Goal: Contribute content

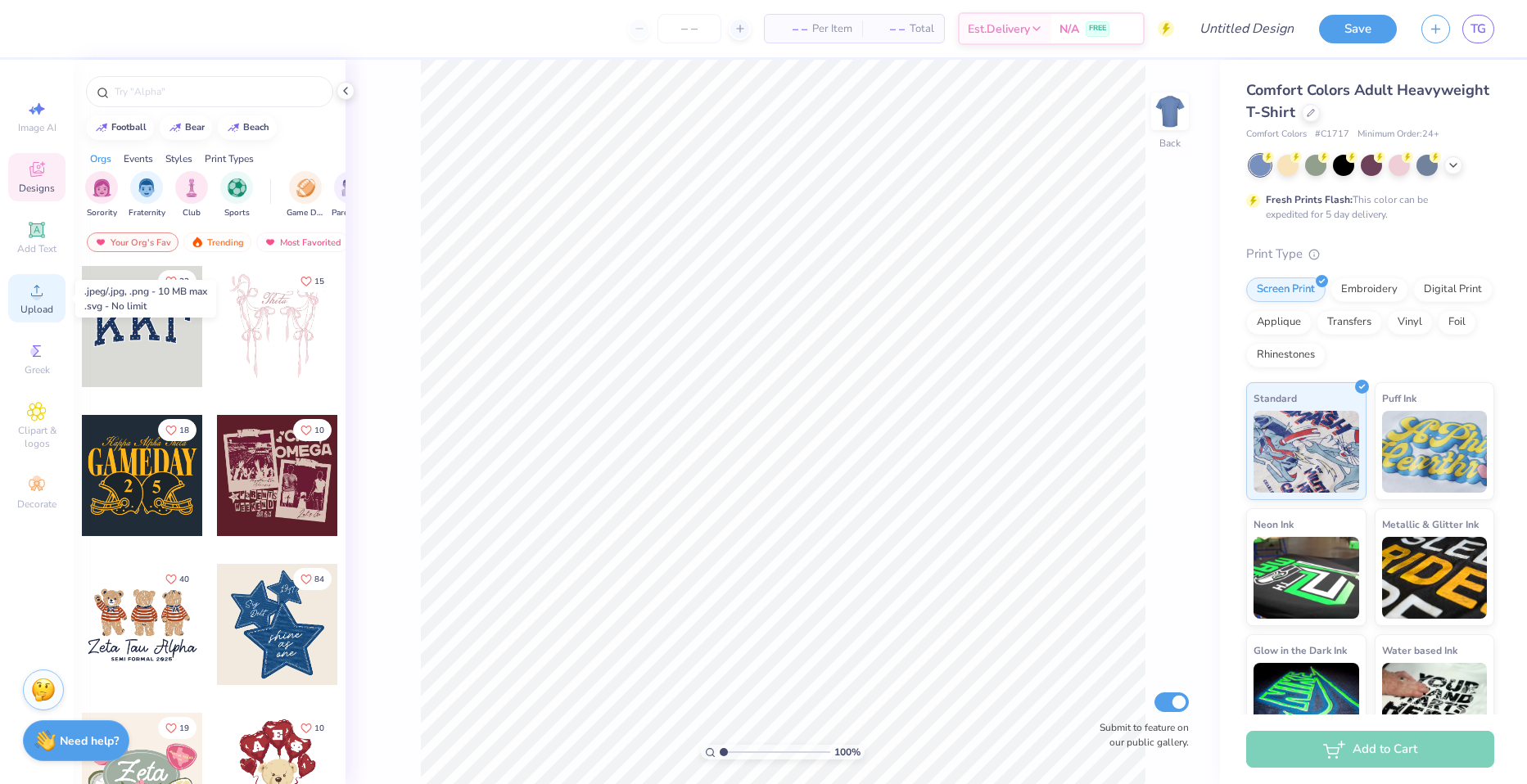
click at [39, 299] on circle at bounding box center [36, 296] width 9 height 9
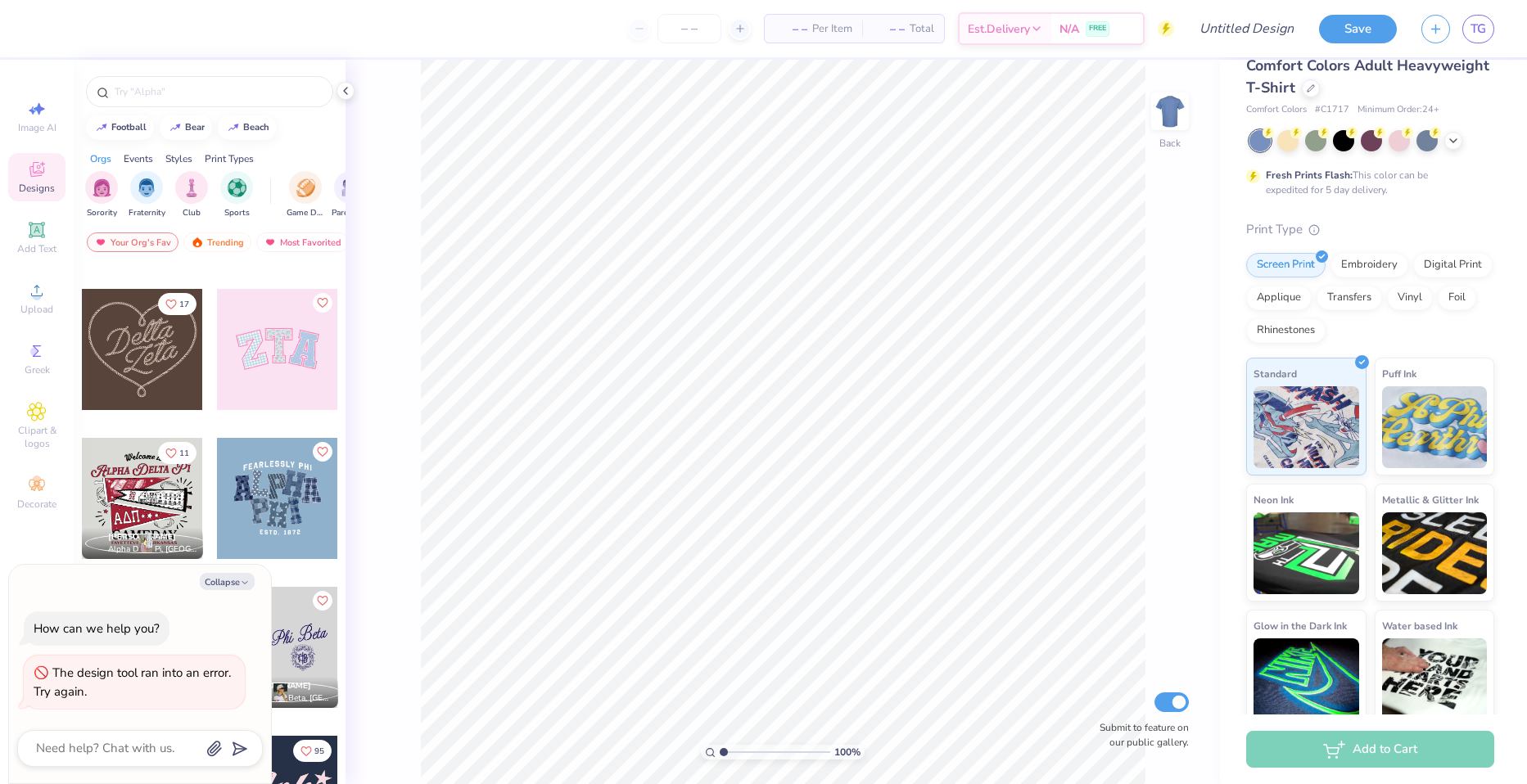
scroll to position [37, 0]
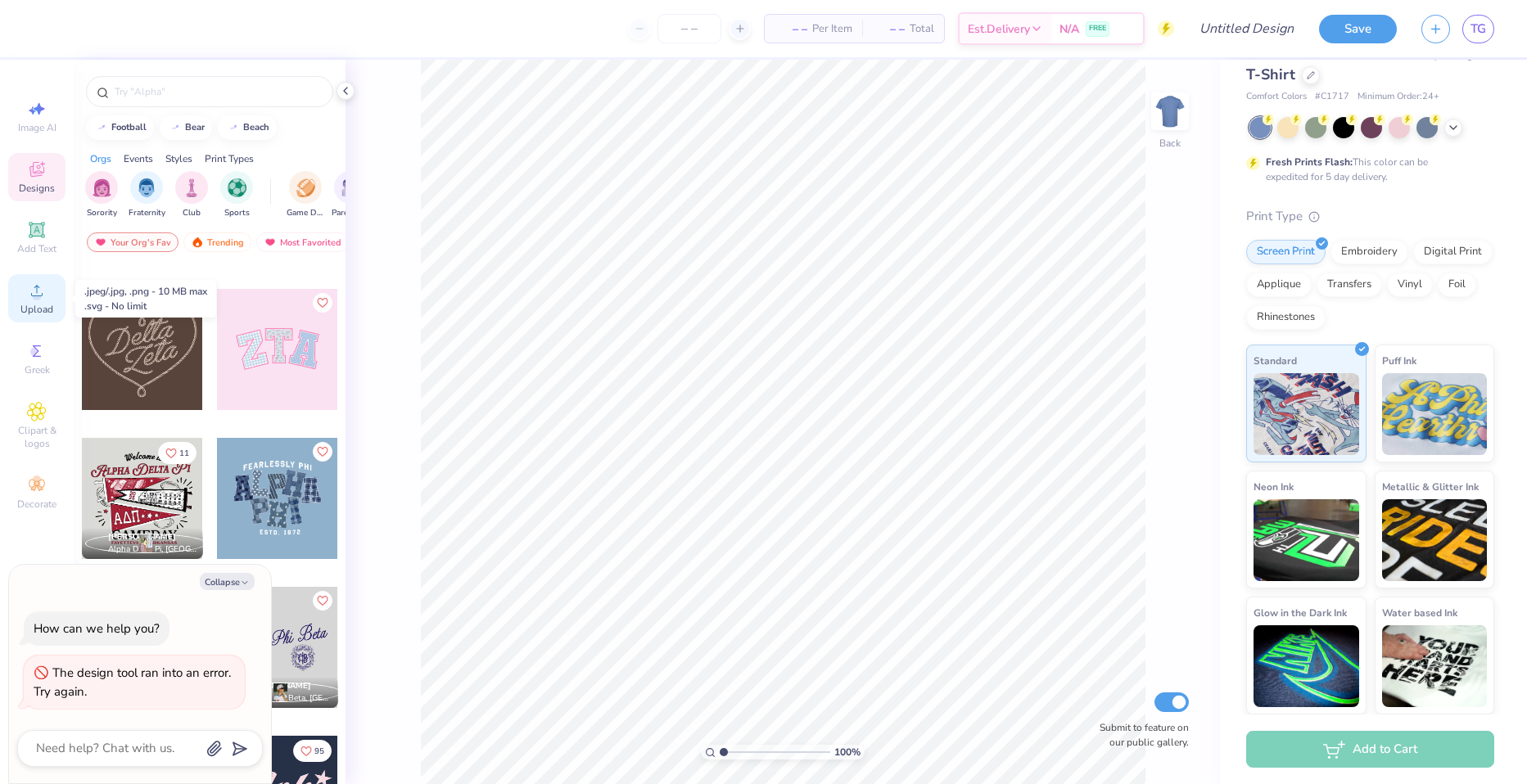
click at [40, 300] on div "Upload" at bounding box center [36, 298] width 57 height 48
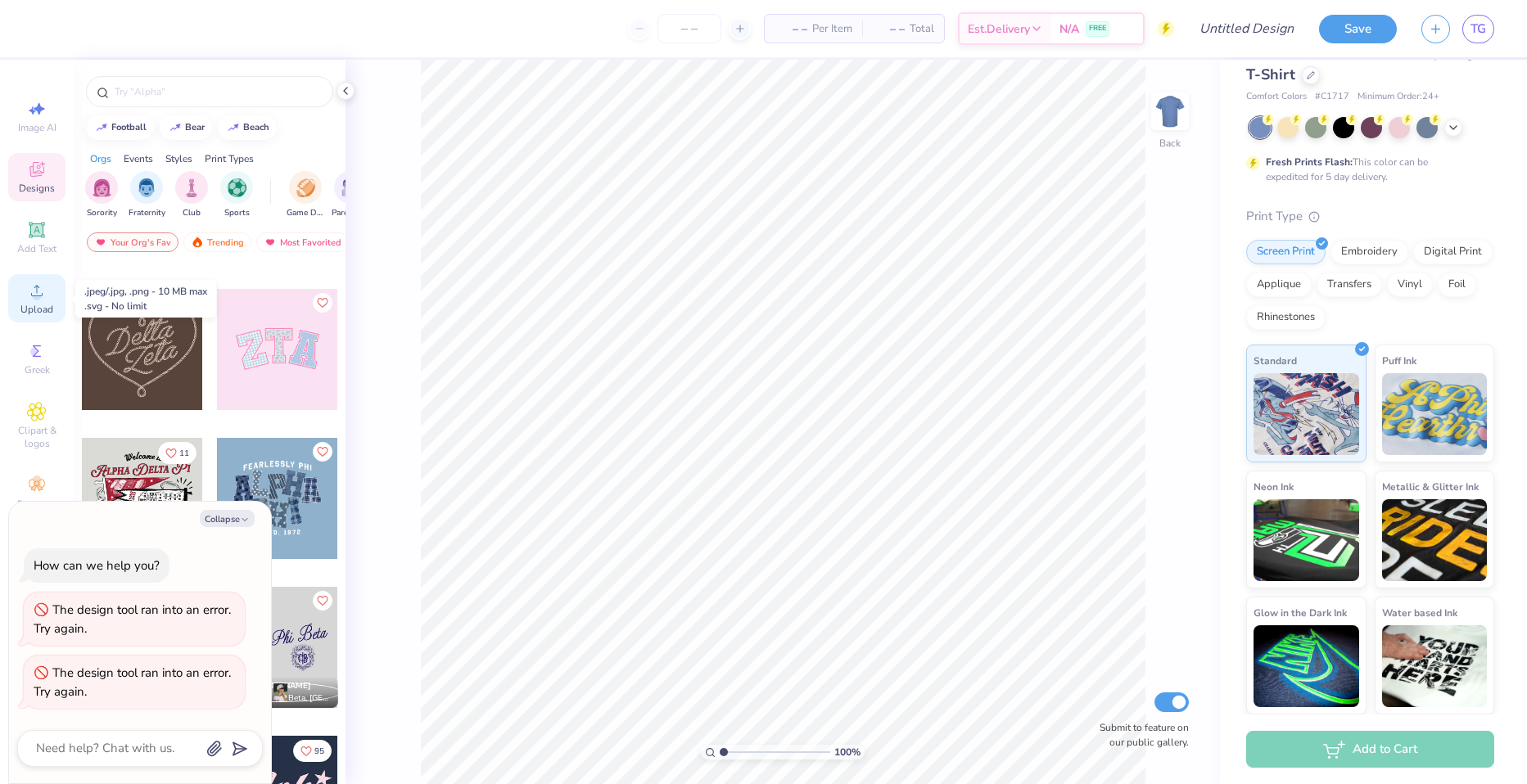
click at [37, 294] on circle at bounding box center [36, 296] width 9 height 9
click at [232, 517] on button "Collapse" at bounding box center [227, 518] width 54 height 17
type textarea "x"
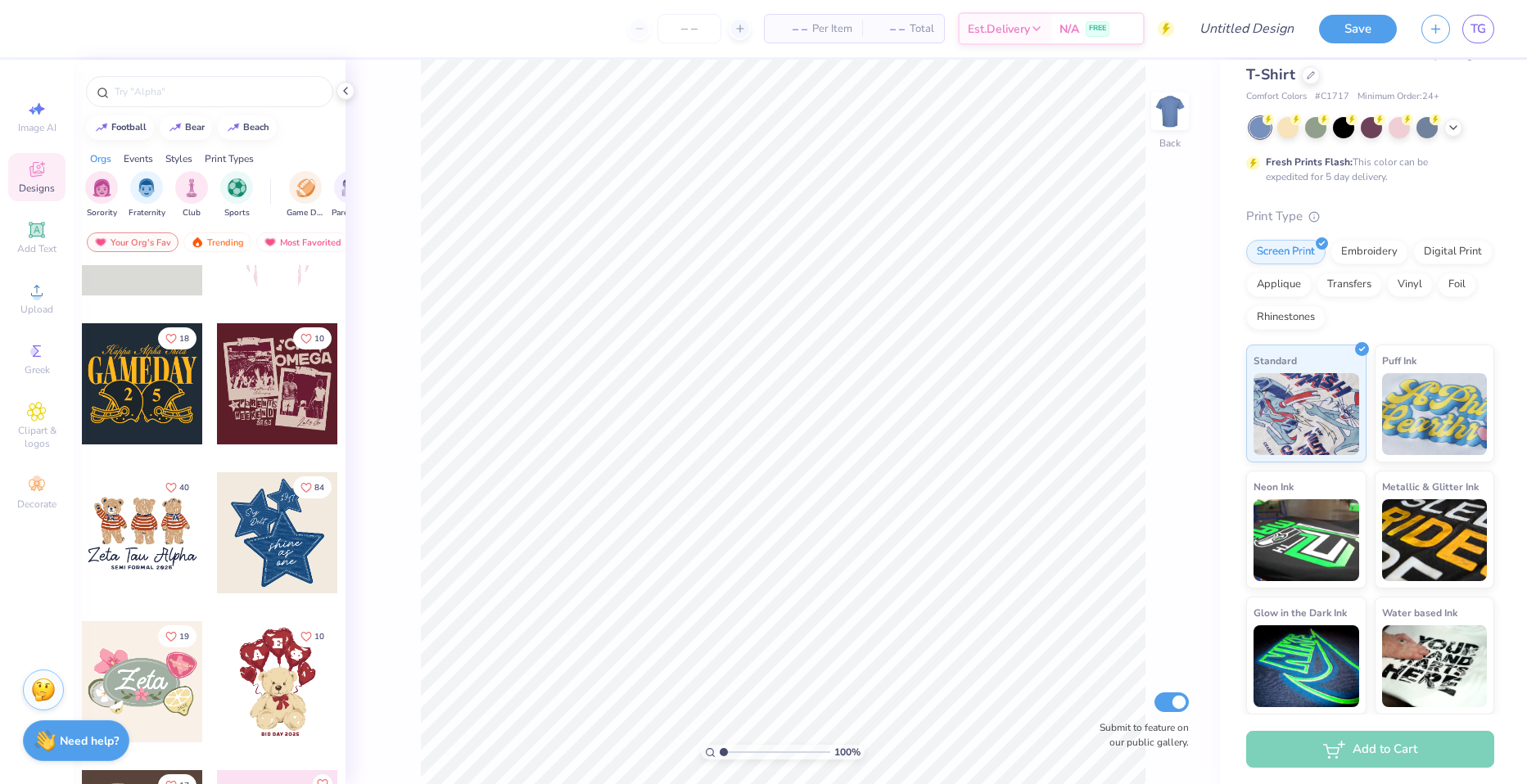
scroll to position [0, 0]
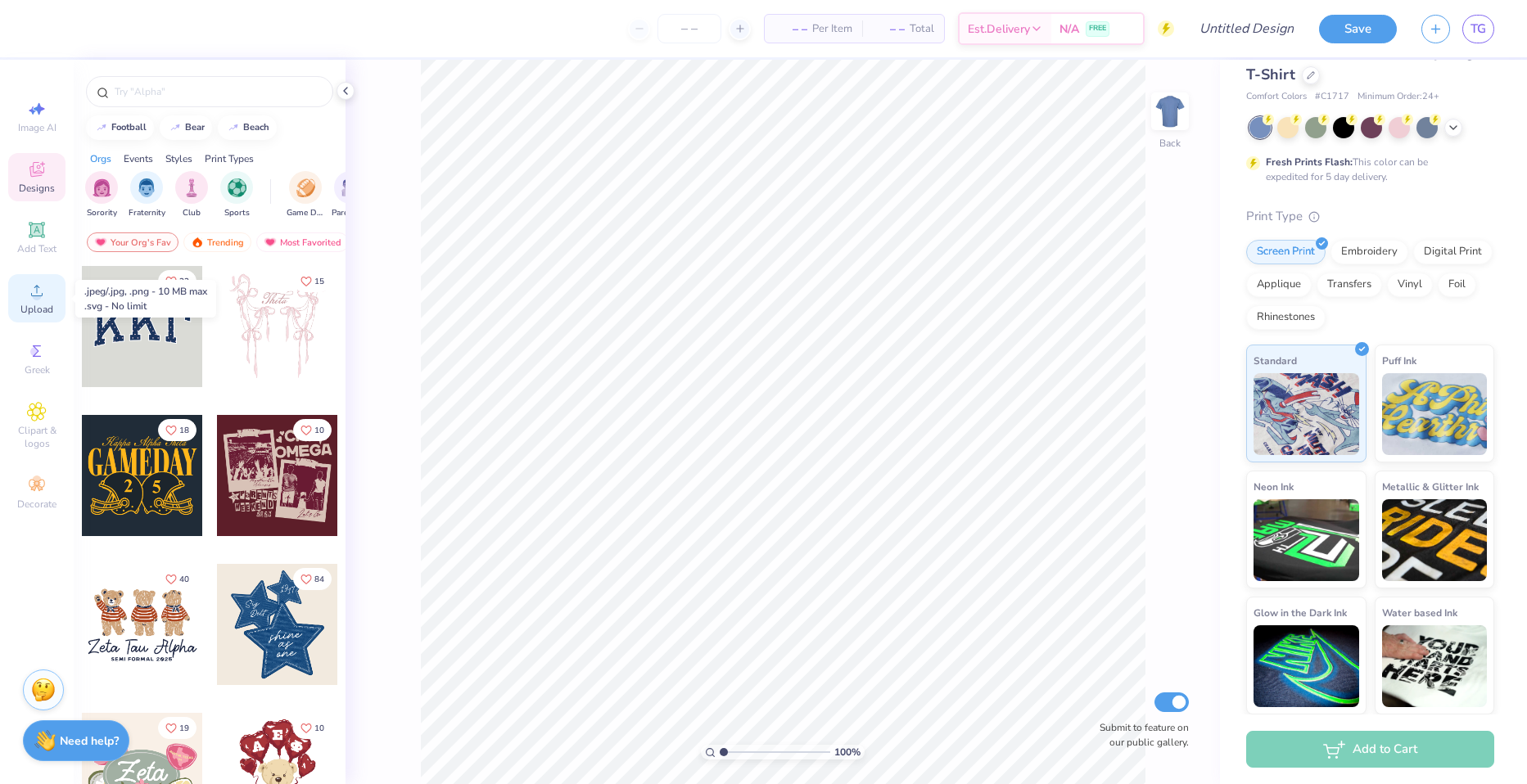
click at [28, 303] on span "Upload" at bounding box center [37, 309] width 33 height 13
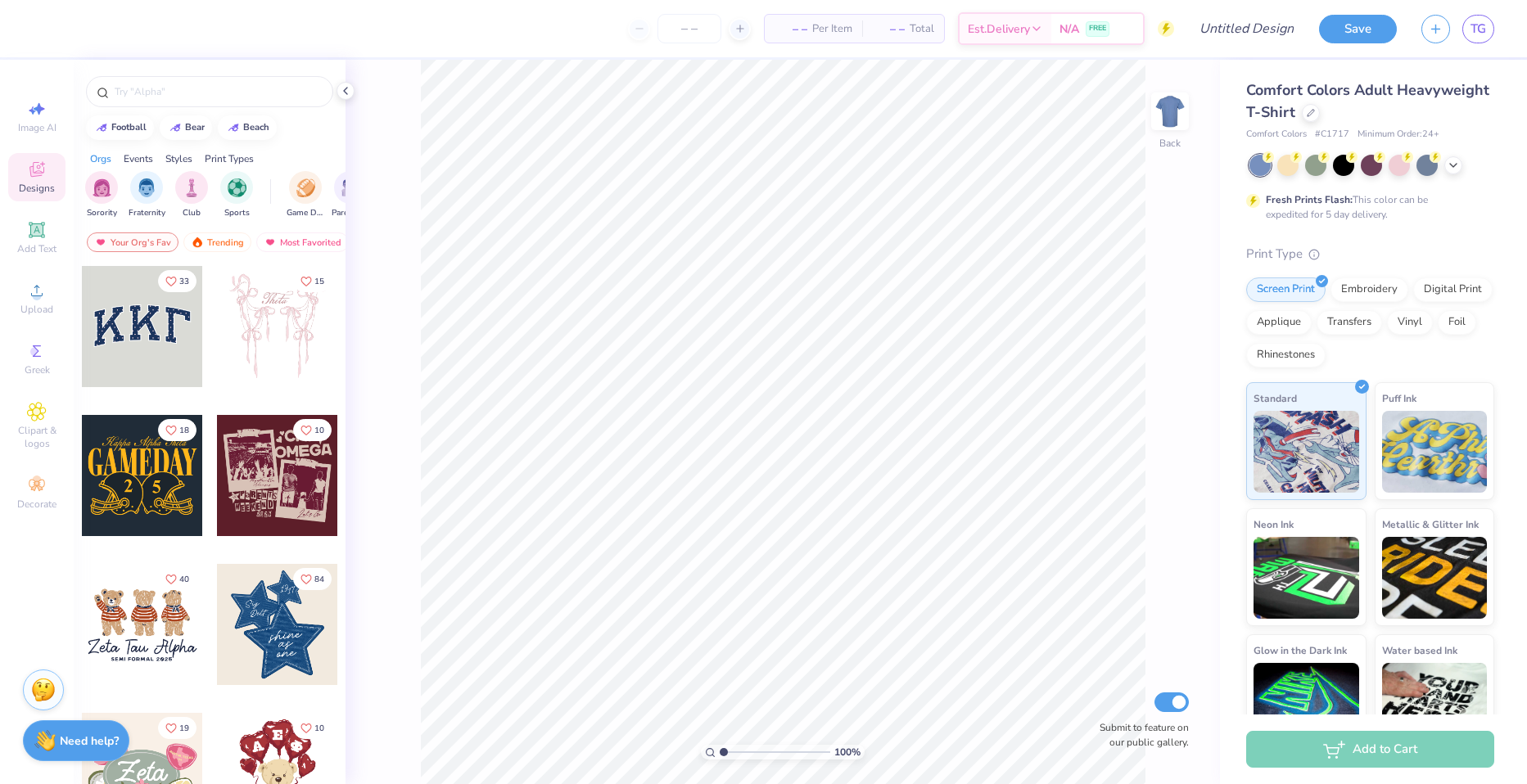
click at [133, 344] on div at bounding box center [143, 327] width 122 height 122
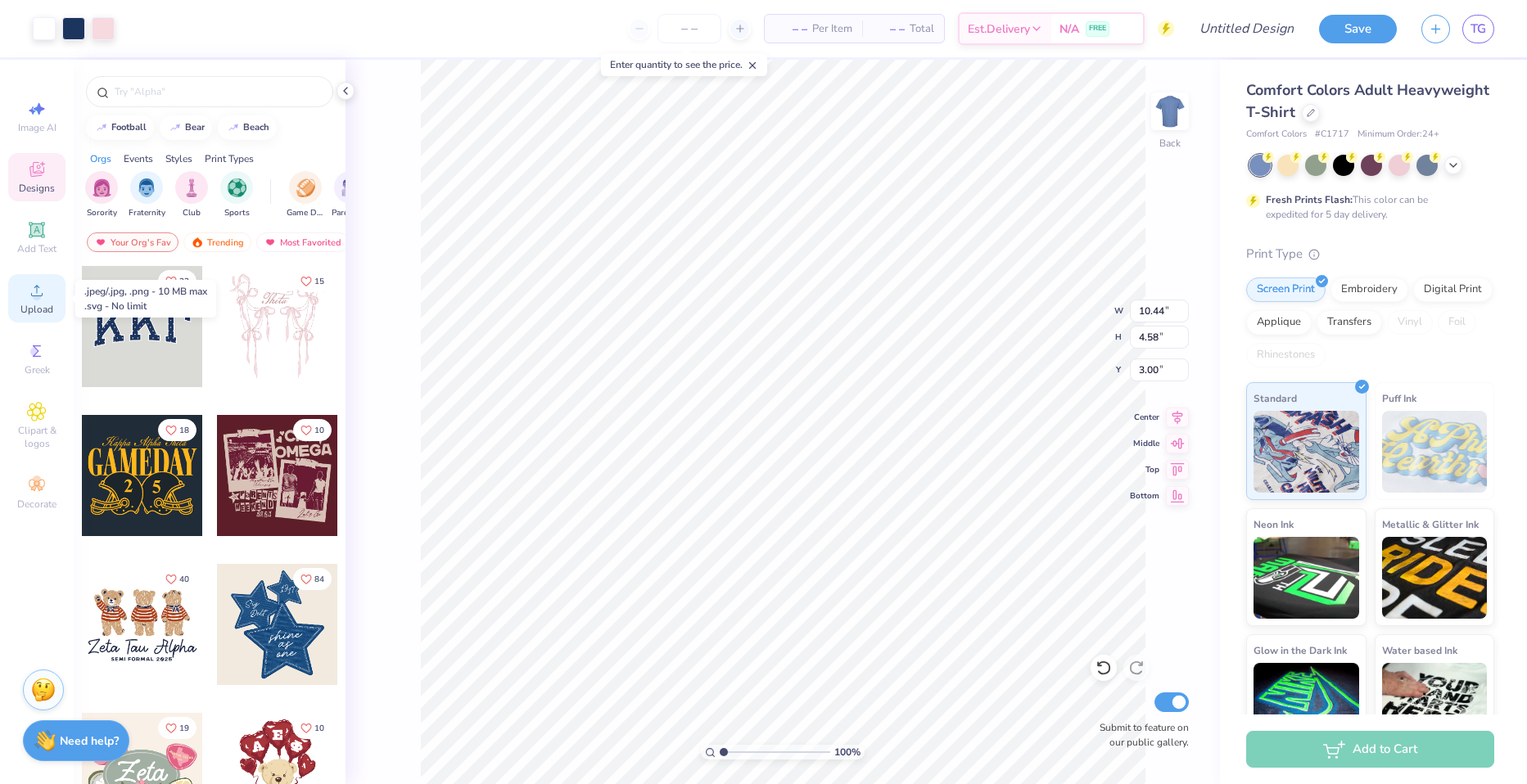
click at [35, 300] on div "Upload" at bounding box center [36, 298] width 57 height 48
